Goal: Book appointment/travel/reservation

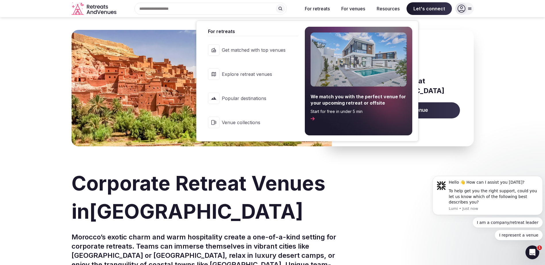
click at [325, 8] on button "For retreats" at bounding box center [317, 8] width 34 height 13
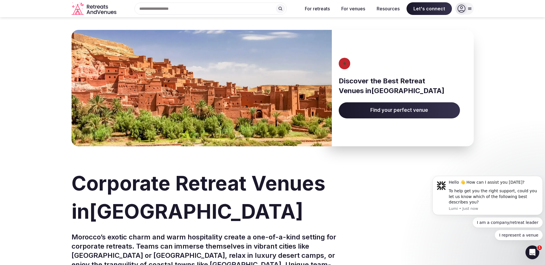
click at [358, 115] on span "Find your perfect venue" at bounding box center [399, 110] width 121 height 16
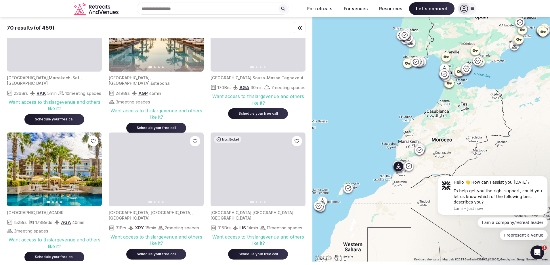
scroll to position [316, 0]
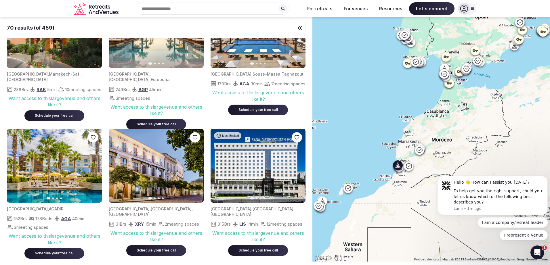
click at [55, 180] on img at bounding box center [54, 166] width 95 height 74
click at [66, 167] on img at bounding box center [54, 166] width 95 height 74
click at [93, 166] on icon "button" at bounding box center [93, 165] width 5 height 5
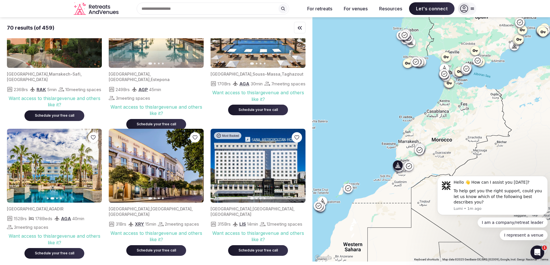
click at [93, 166] on icon "button" at bounding box center [93, 165] width 5 height 5
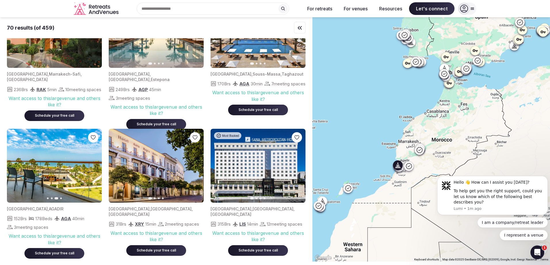
click at [93, 166] on icon "button" at bounding box center [93, 165] width 5 height 5
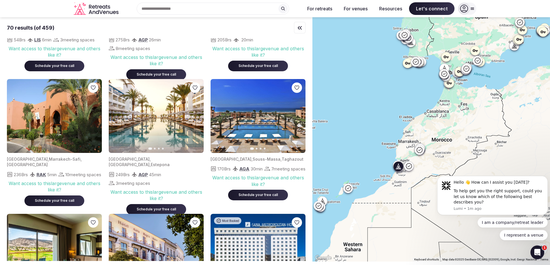
scroll to position [230, 0]
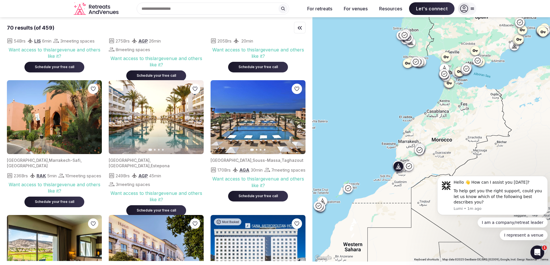
click at [254, 127] on img at bounding box center [257, 117] width 95 height 74
click at [295, 118] on icon "button" at bounding box center [297, 117] width 5 height 5
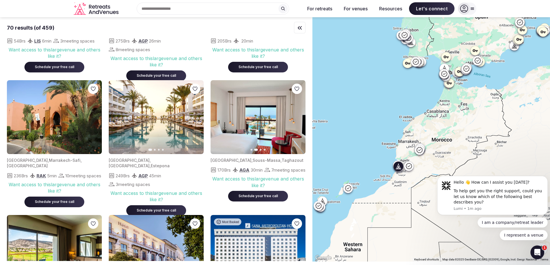
click at [295, 118] on icon "button" at bounding box center [297, 117] width 5 height 5
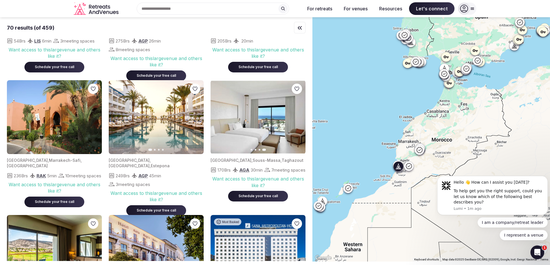
click at [290, 126] on img at bounding box center [257, 117] width 95 height 74
drag, startPoint x: 279, startPoint y: 162, endPoint x: 207, endPoint y: 159, distance: 71.9
drag, startPoint x: 207, startPoint y: 159, endPoint x: 222, endPoint y: 160, distance: 15.3
copy div "Morocco , Souss-Massa , Taghazout"
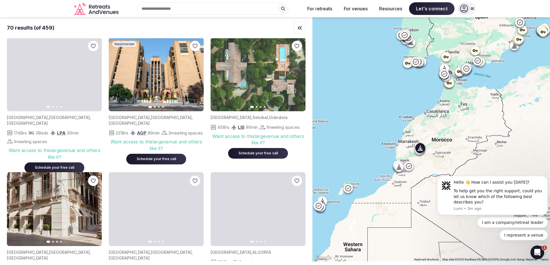
scroll to position [977, 0]
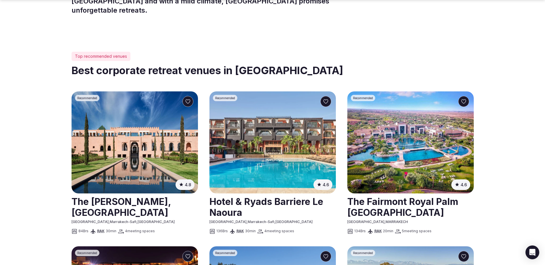
scroll to position [316, 0]
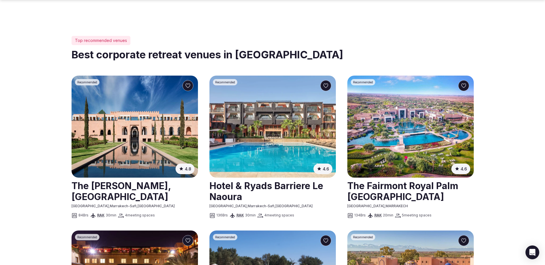
click at [165, 129] on img at bounding box center [135, 127] width 126 height 102
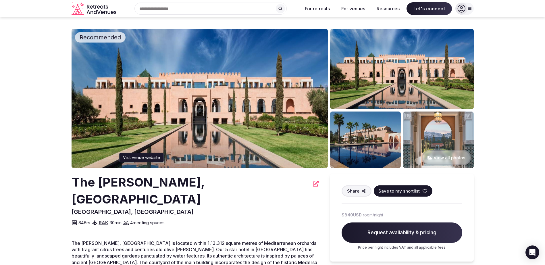
click at [313, 180] on icon at bounding box center [316, 184] width 6 height 6
